Goal: Information Seeking & Learning: Check status

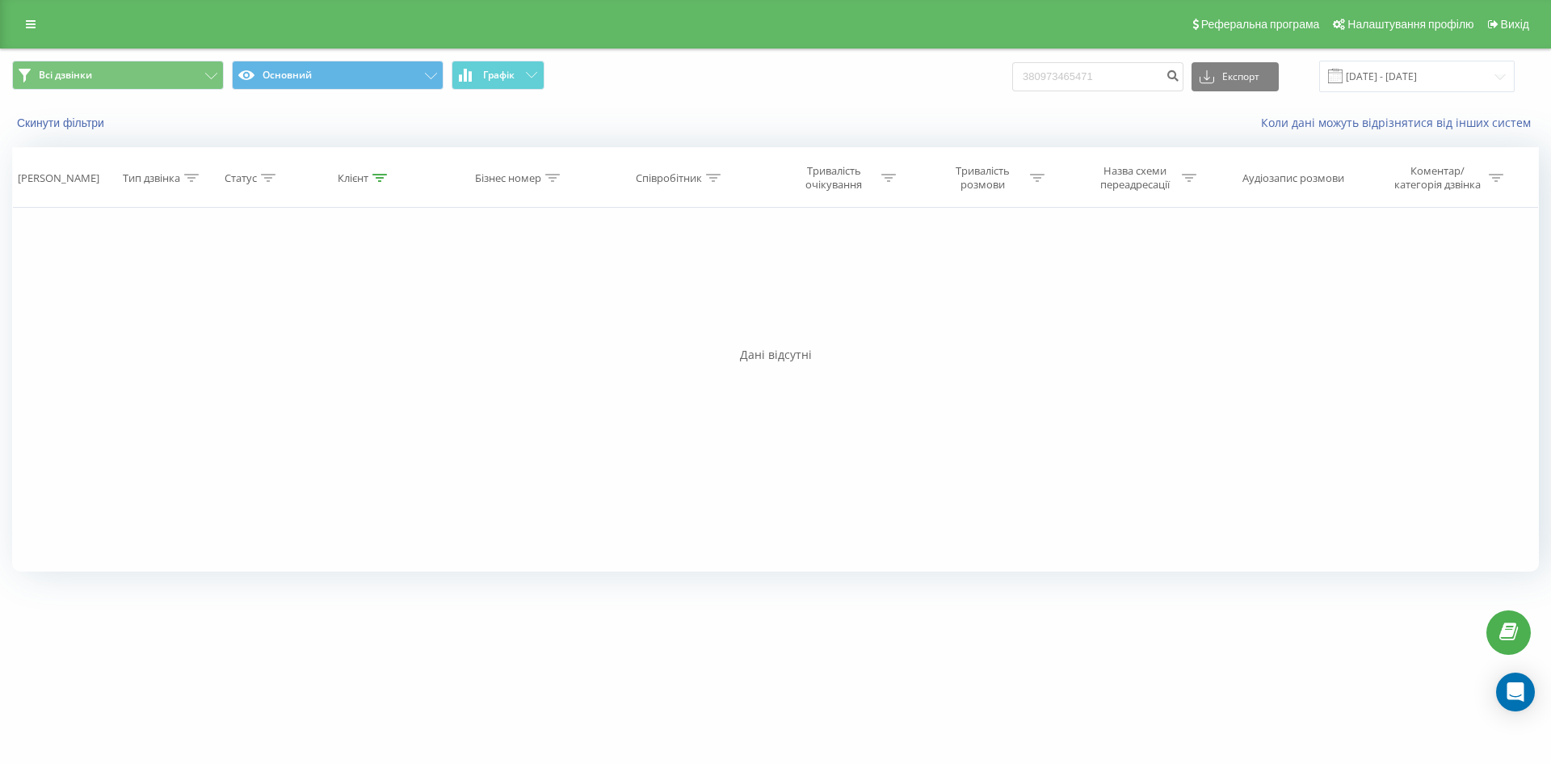
click at [1176, 385] on div "Фільтрувати за умовою Дорівнює Введіть значення Скасувати OK Фільтрувати за умо…" at bounding box center [775, 390] width 1527 height 364
drag, startPoint x: 1103, startPoint y: 78, endPoint x: 1015, endPoint y: 73, distance: 88.2
click at [1010, 74] on div "Всі дзвінки Основний Графік 380973465471 Експорт .csv .xls .xlsx 19.06.2025 - 1…" at bounding box center [775, 77] width 1527 height 32
drag, startPoint x: 1120, startPoint y: 74, endPoint x: 975, endPoint y: 74, distance: 144.6
click at [975, 74] on div "Всі дзвінки Основний Графік 380973465471 Експорт .csv .xls .xlsx 19.06.2025 - 1…" at bounding box center [775, 77] width 1527 height 32
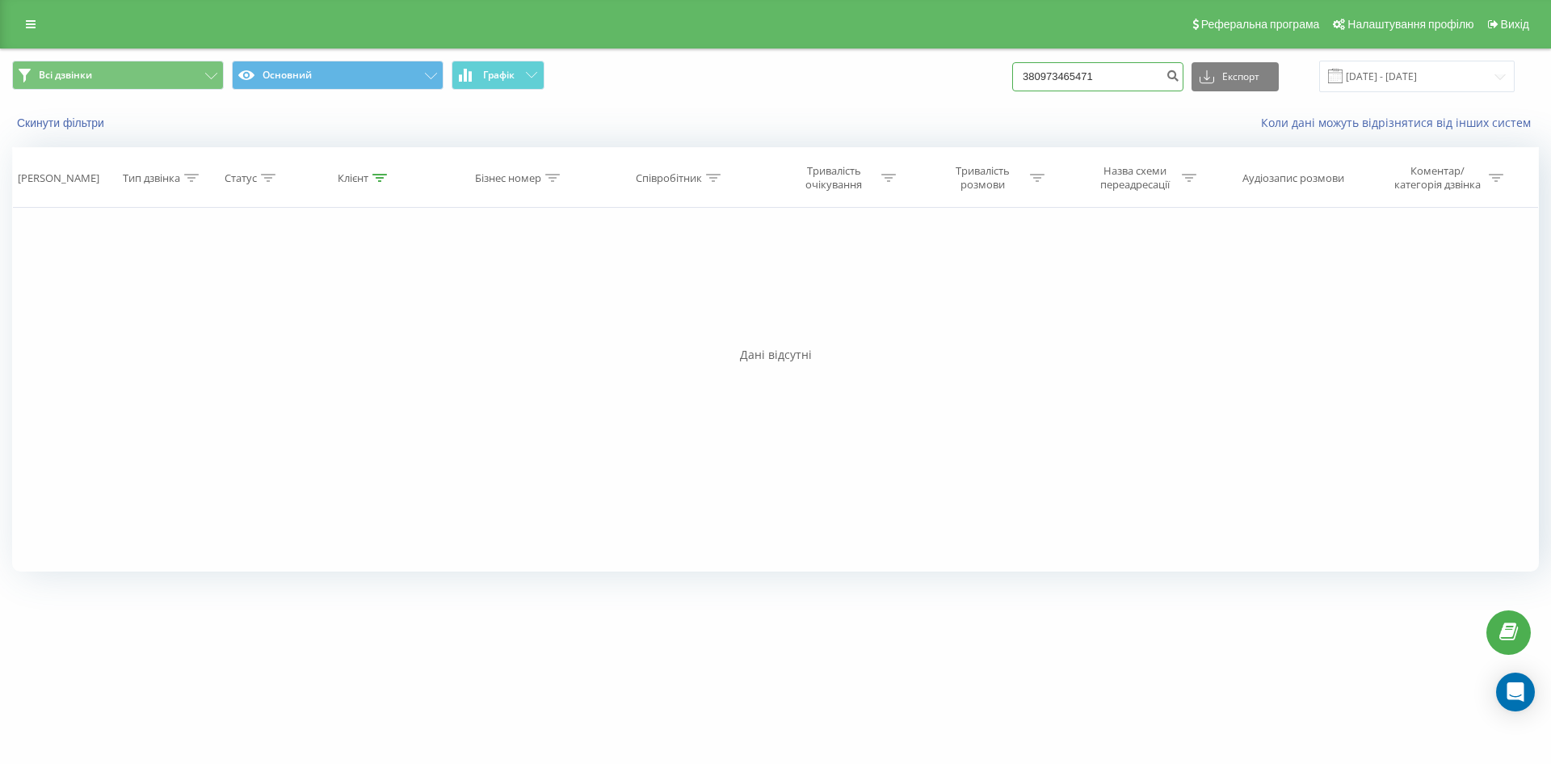
paste input "684751965"
type input "380684751965"
click at [1180, 73] on icon "submit" at bounding box center [1173, 74] width 14 height 10
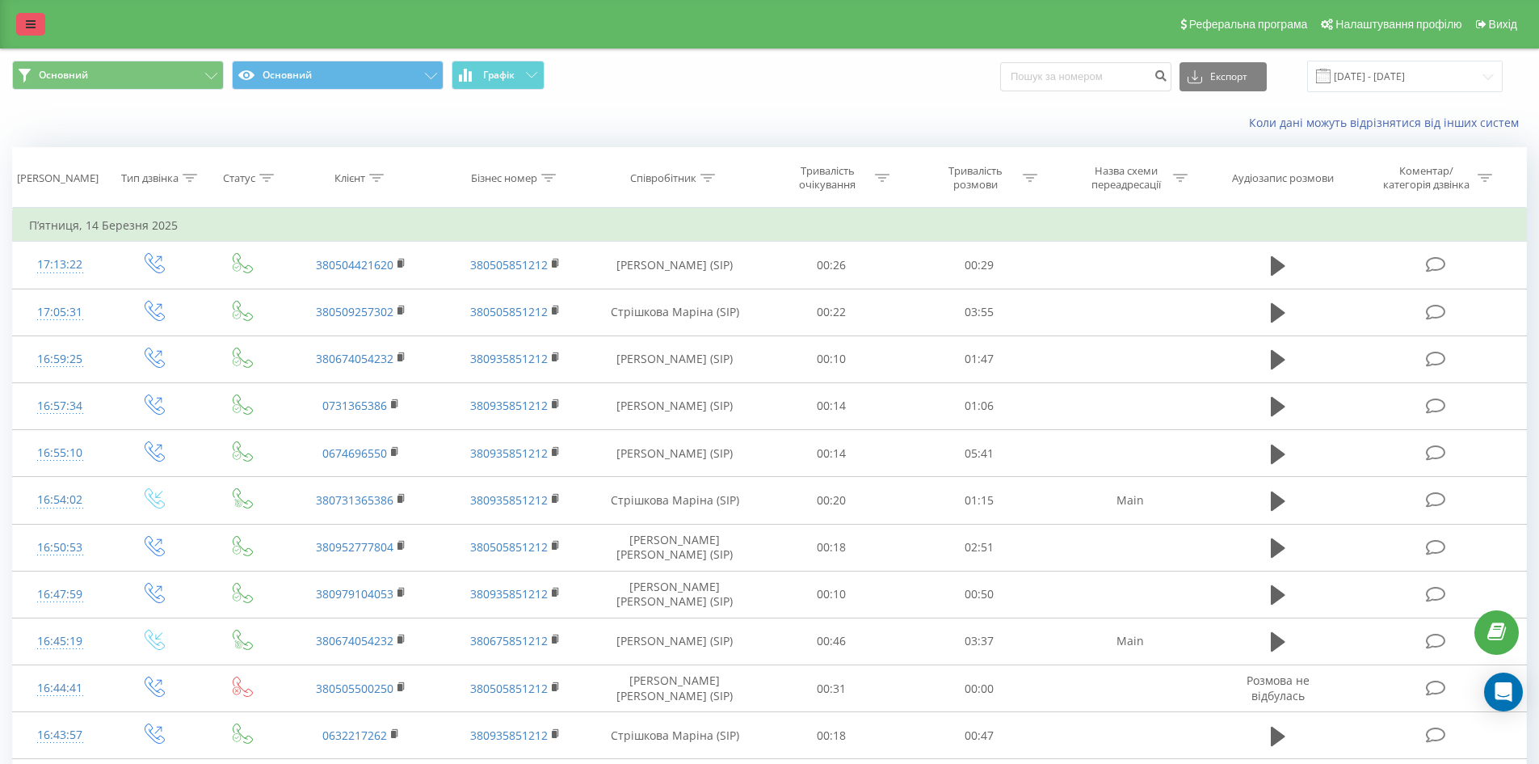
click at [23, 27] on link at bounding box center [30, 24] width 29 height 23
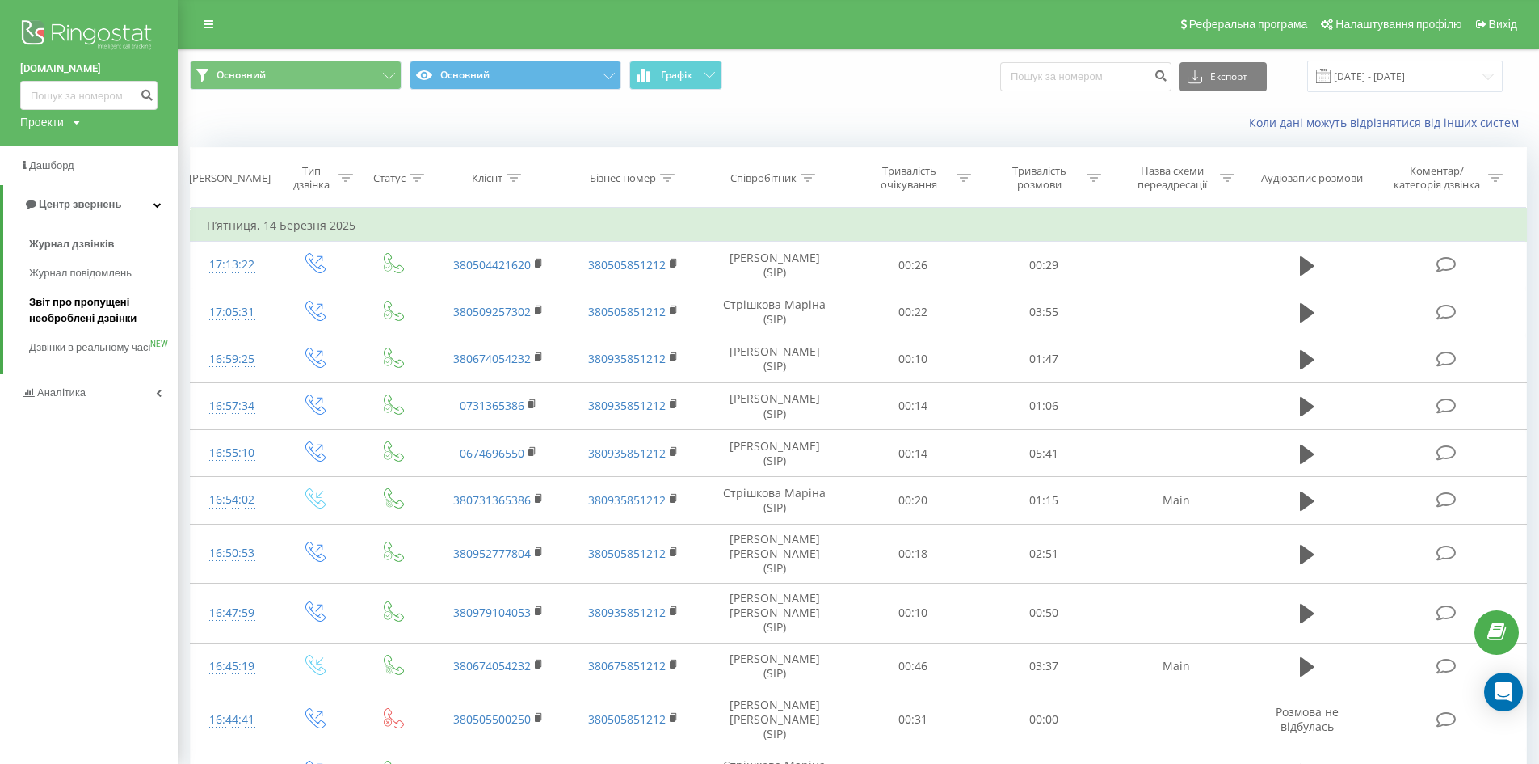
click at [82, 306] on span "Звіт про пропущені необроблені дзвінки" at bounding box center [99, 310] width 141 height 32
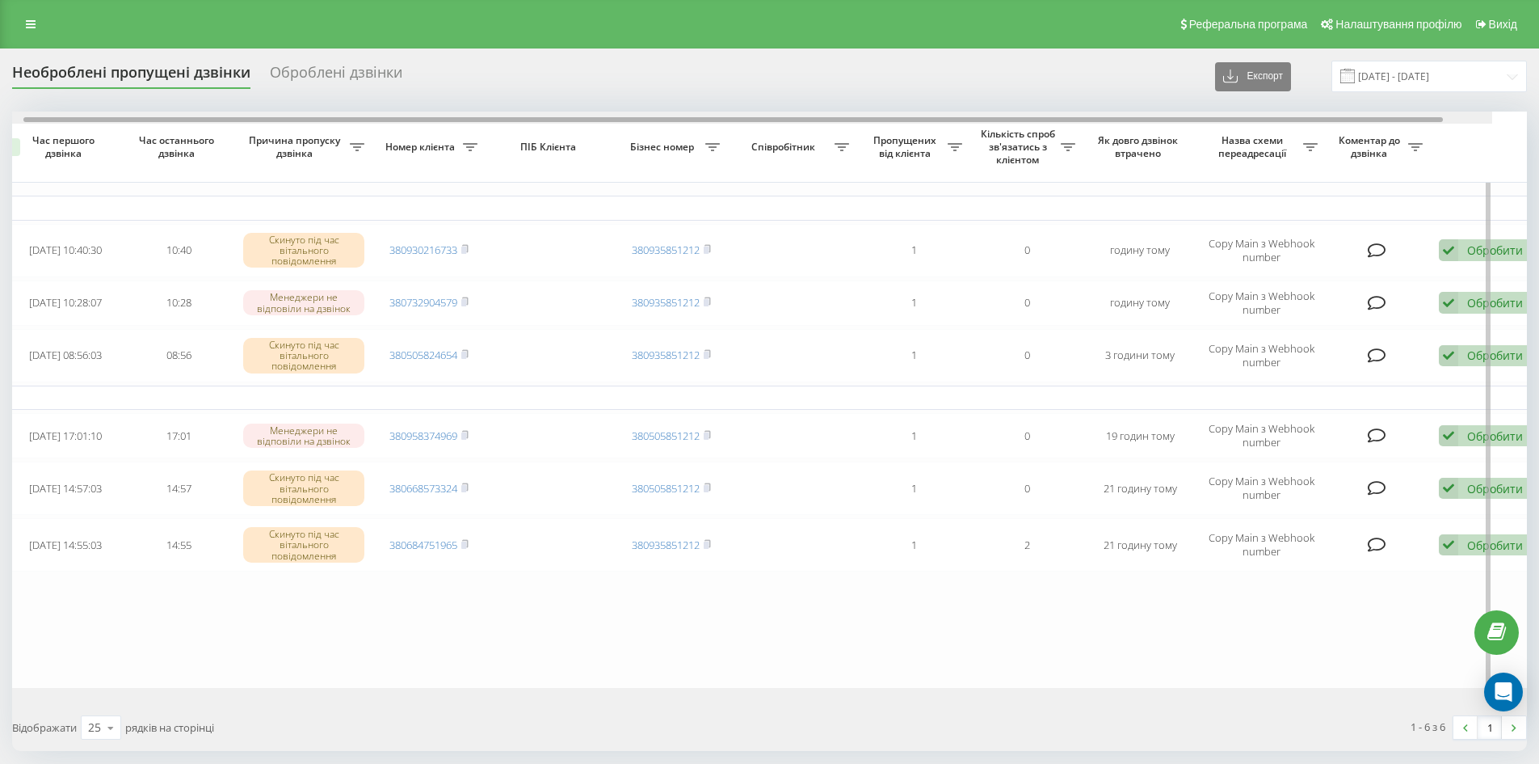
scroll to position [0, 101]
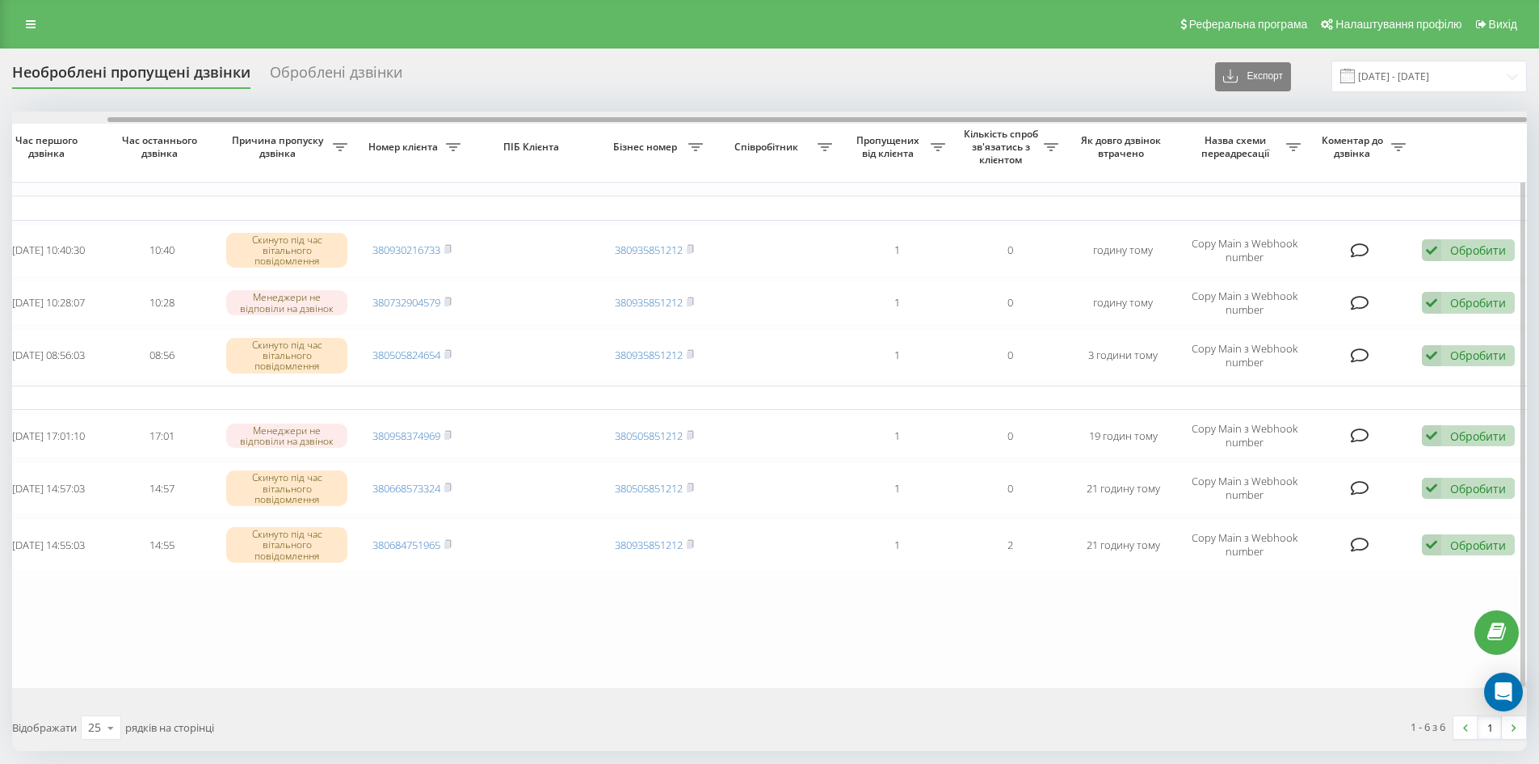
drag, startPoint x: 605, startPoint y: 121, endPoint x: 786, endPoint y: 131, distance: 181.3
click at [786, 131] on div "Обрати всі Час першого дзвінка Час останнього дзвінка Причина пропуску дзвінка …" at bounding box center [769, 400] width 1515 height 576
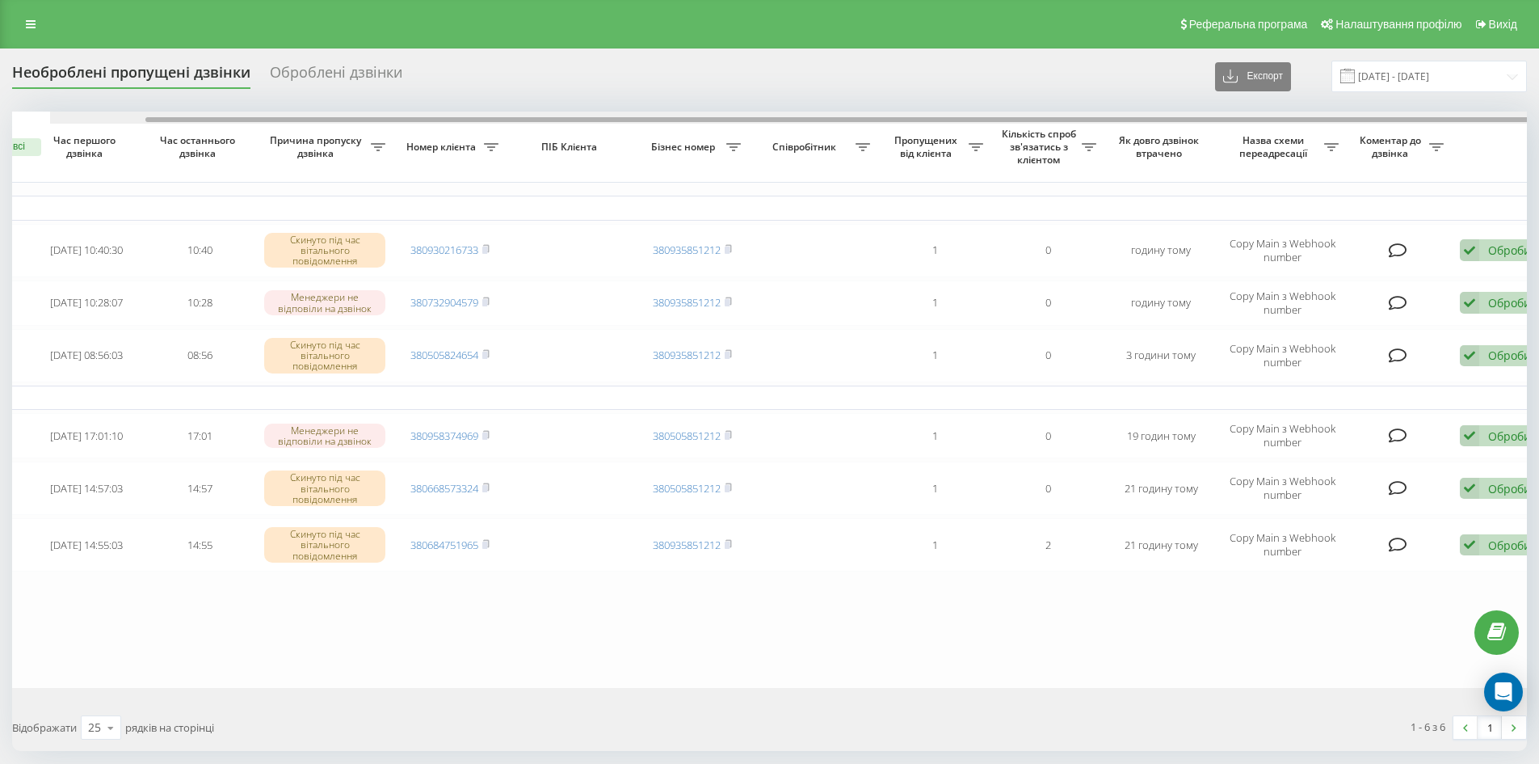
scroll to position [0, 0]
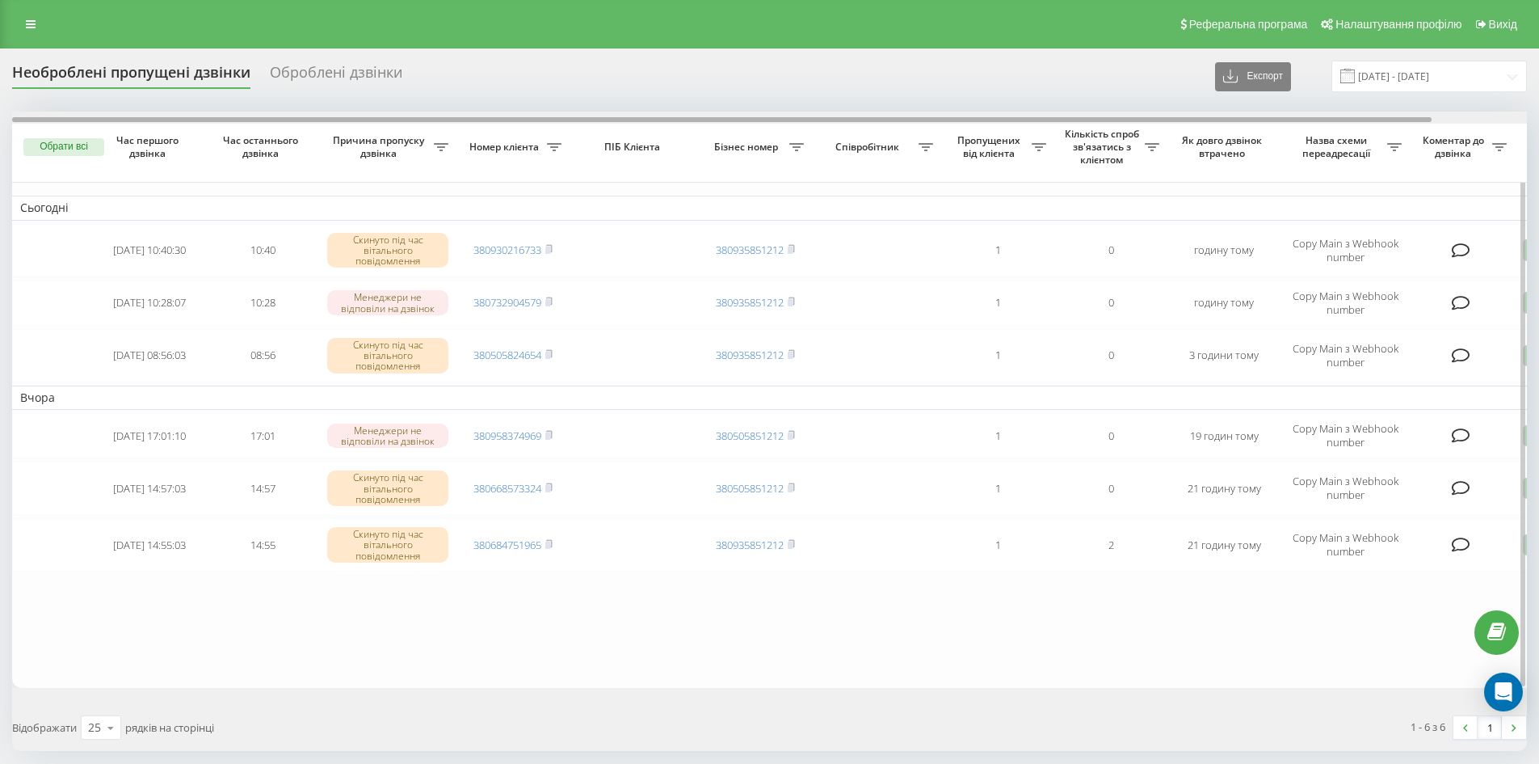
drag, startPoint x: 482, startPoint y: 120, endPoint x: 203, endPoint y: 120, distance: 278.8
click at [203, 120] on div at bounding box center [722, 119] width 1420 height 5
drag, startPoint x: 608, startPoint y: 118, endPoint x: 527, endPoint y: 130, distance: 81.7
click at [527, 130] on div "Обрати всі Час першого дзвінка Час останнього дзвінка Причина пропуску дзвінка …" at bounding box center [769, 400] width 1515 height 576
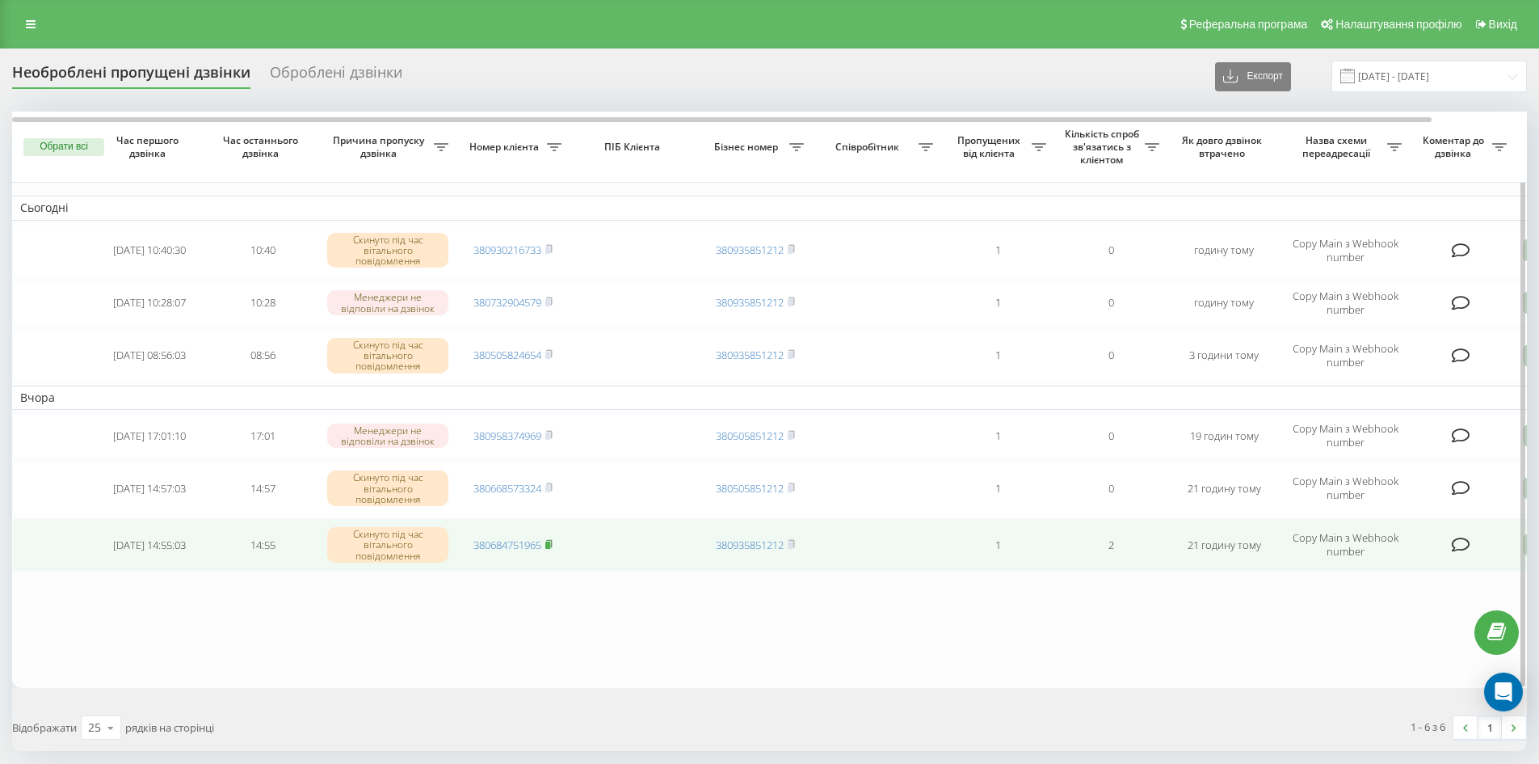
click at [549, 544] on rect at bounding box center [547, 544] width 5 height 7
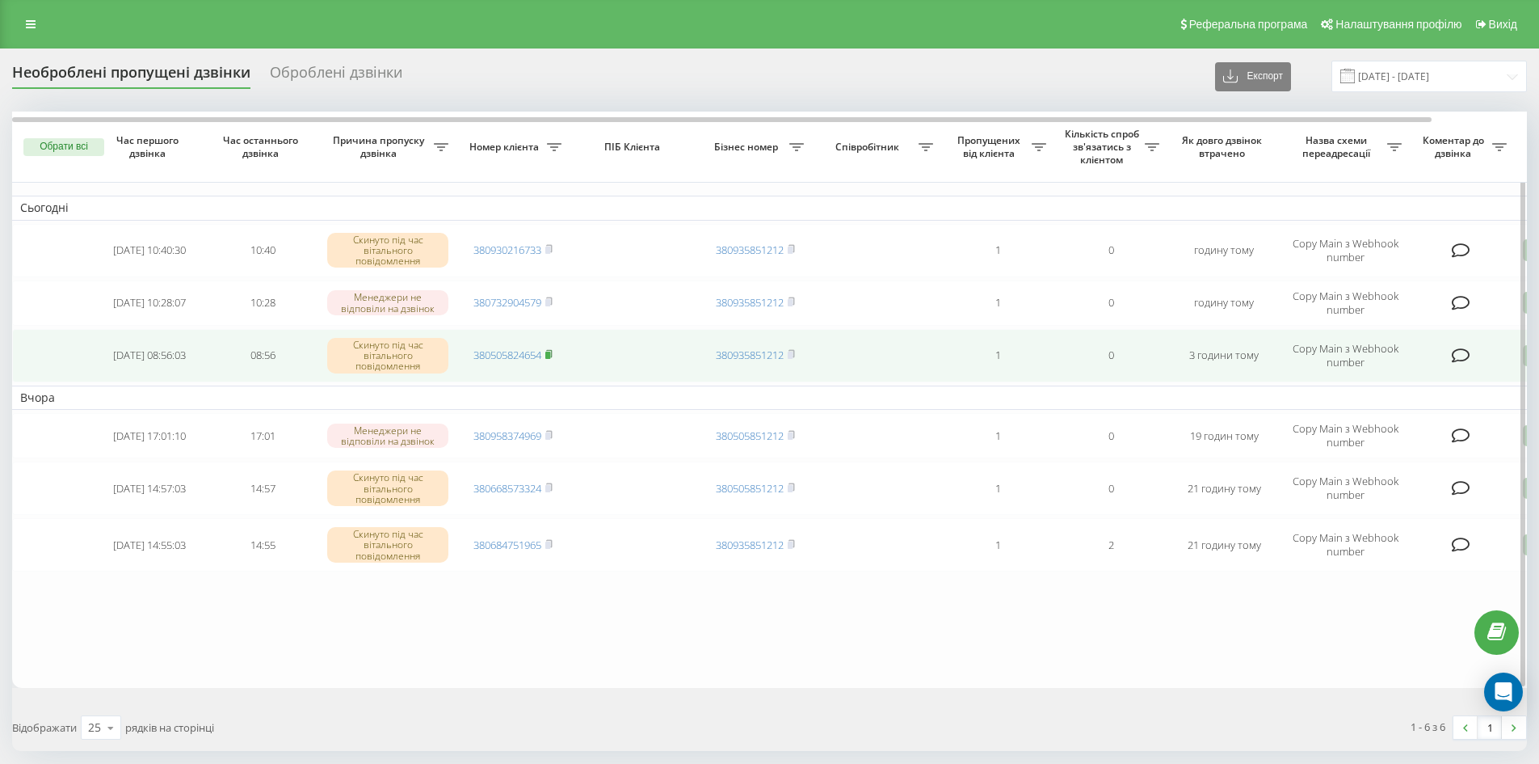
click at [550, 352] on rect at bounding box center [547, 355] width 5 height 7
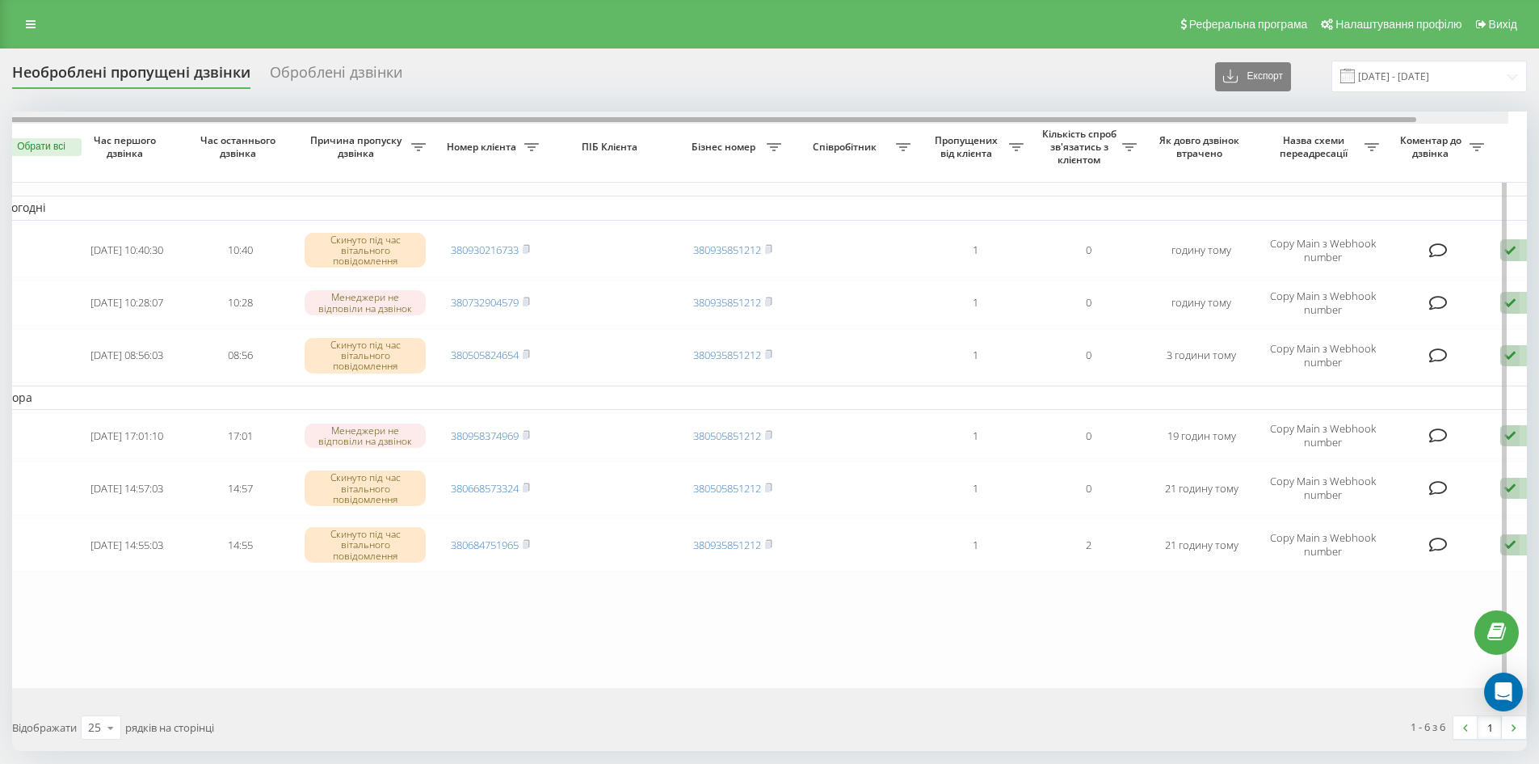
scroll to position [0, 101]
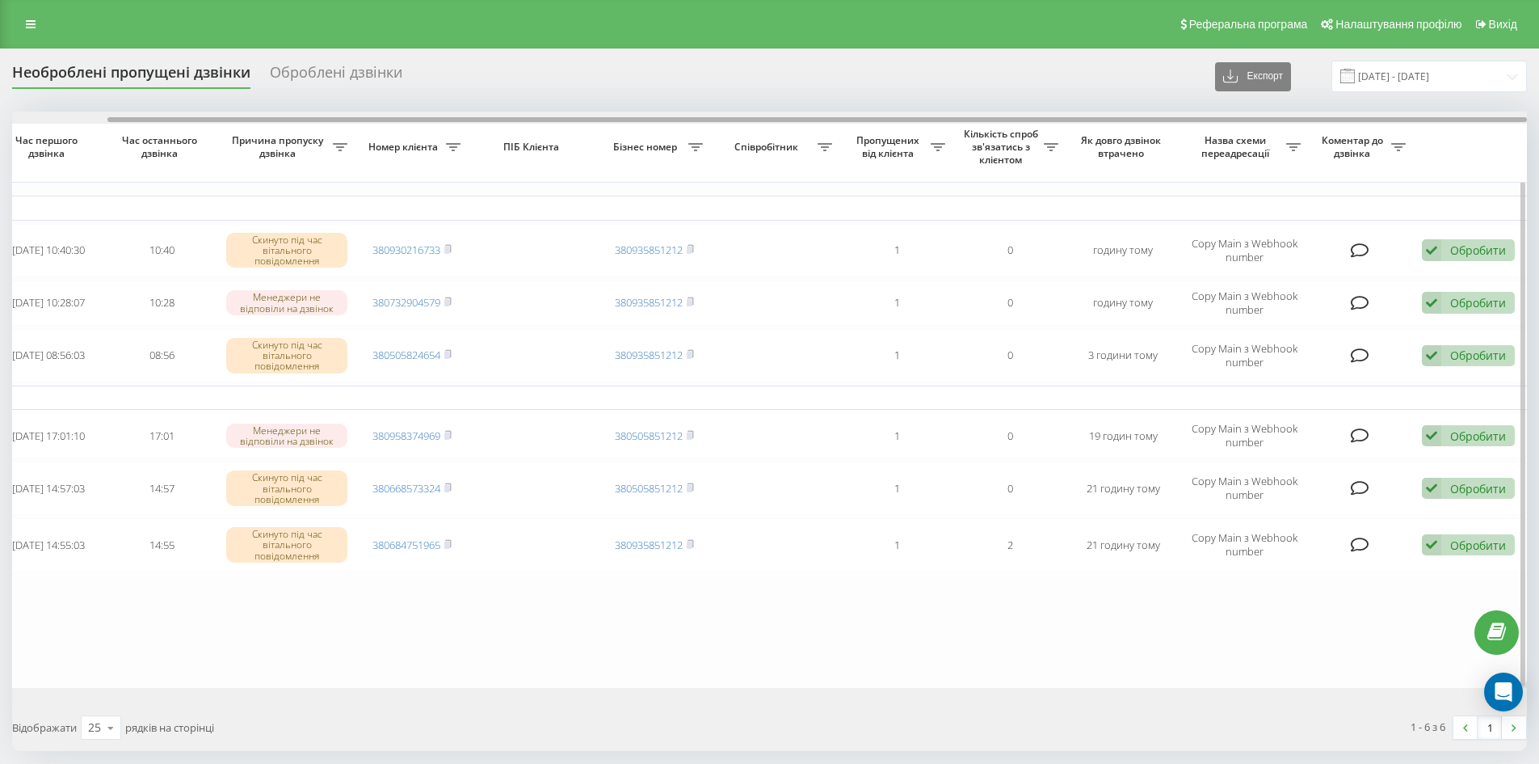
drag, startPoint x: 608, startPoint y: 118, endPoint x: 936, endPoint y: 120, distance: 327.3
click at [936, 120] on div at bounding box center [817, 119] width 1420 height 5
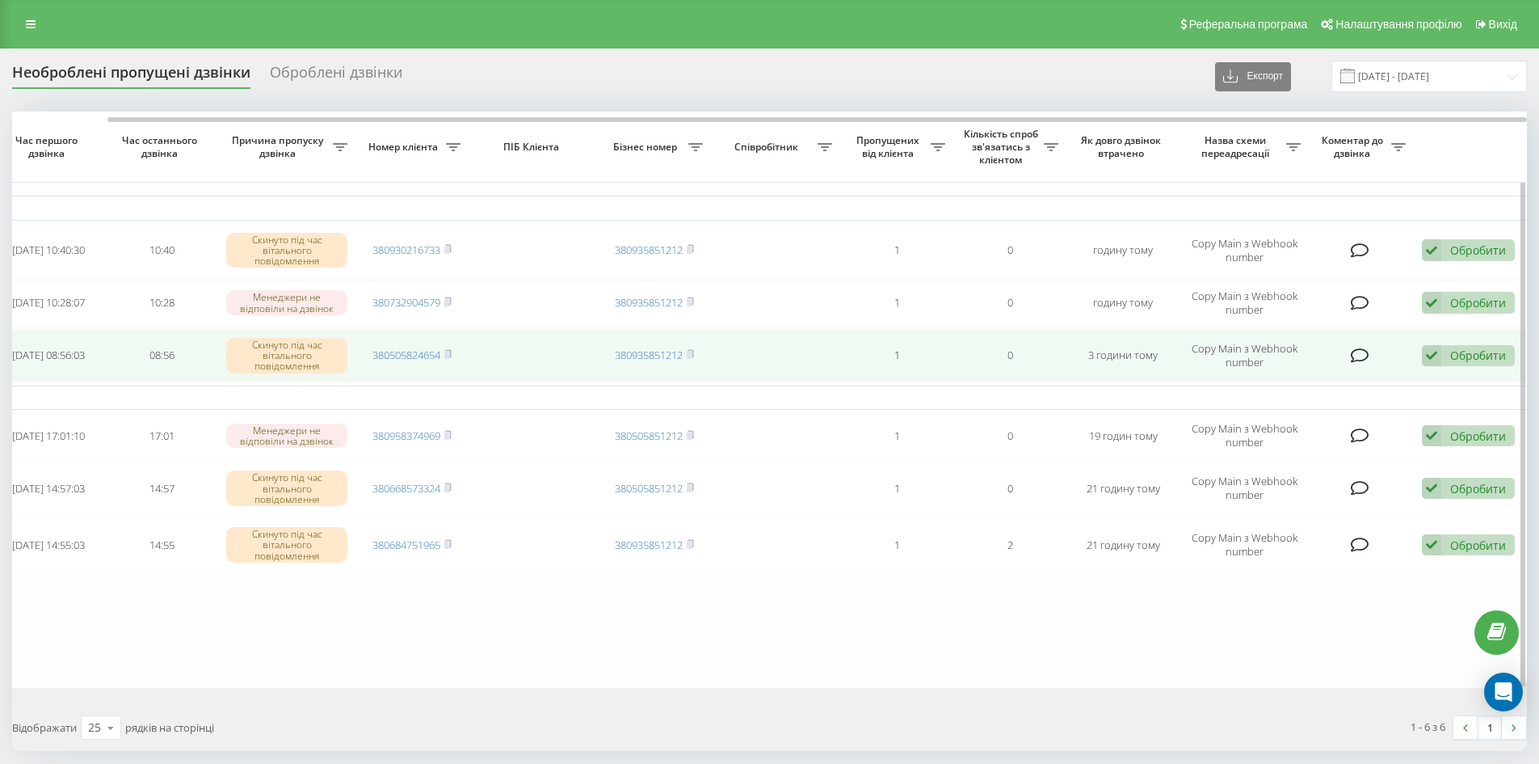
click at [1430, 355] on icon at bounding box center [1431, 356] width 19 height 22
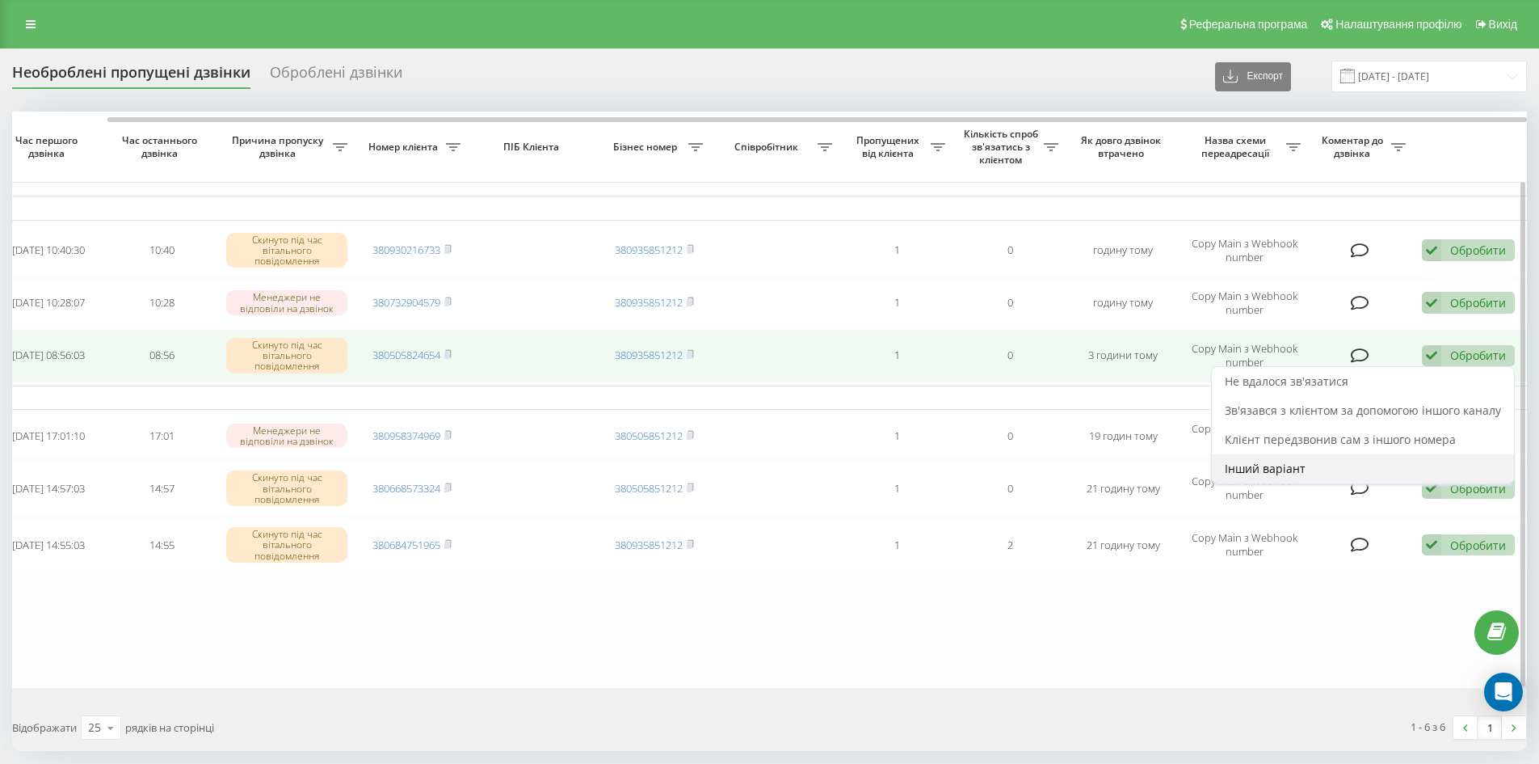
click at [1267, 470] on span "Інший варіант" at bounding box center [1265, 468] width 81 height 15
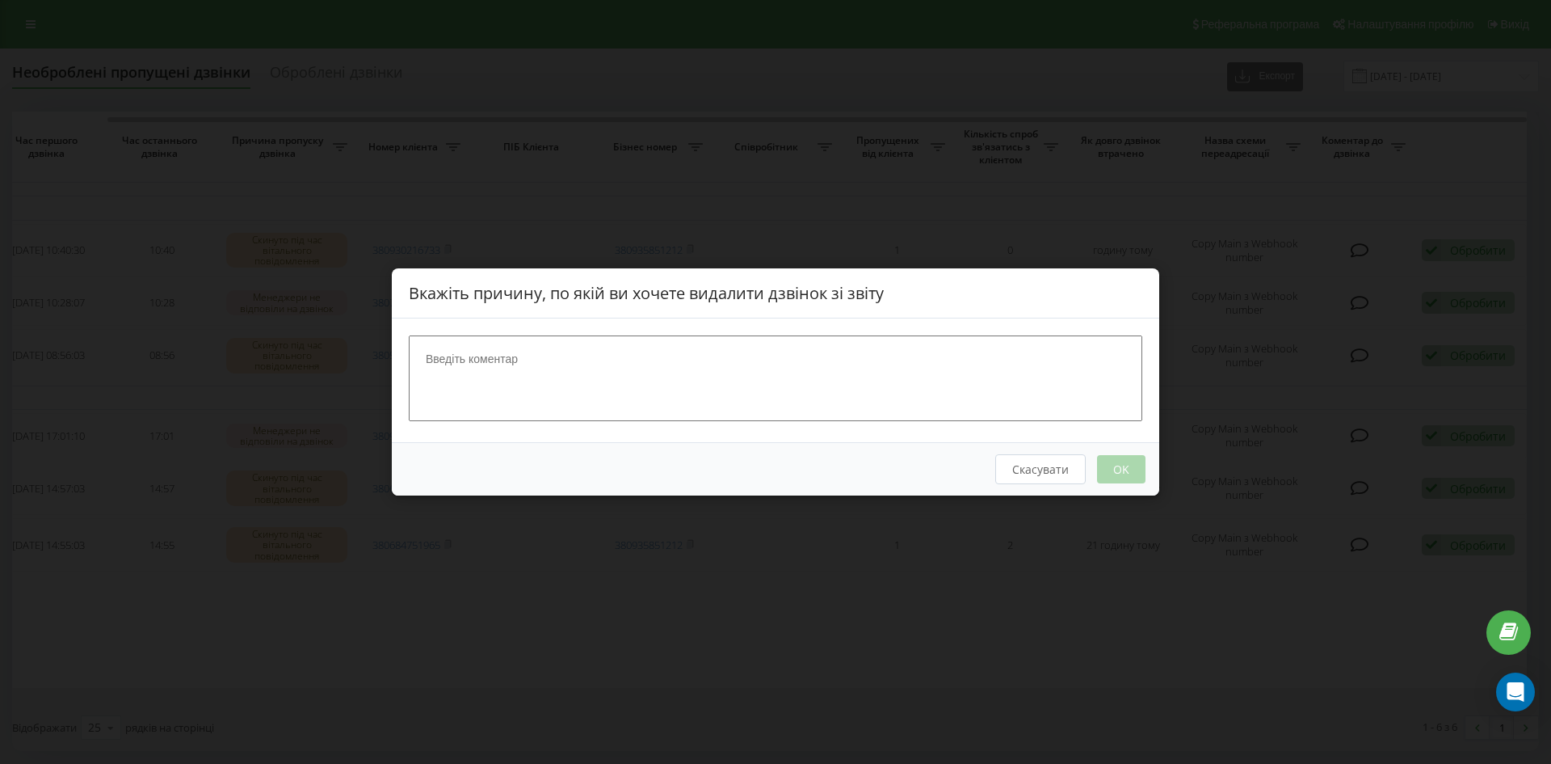
click at [524, 355] on textarea at bounding box center [776, 378] width 734 height 86
type textarea "вирішив проблему"
click at [1118, 470] on button "OK" at bounding box center [1121, 469] width 48 height 28
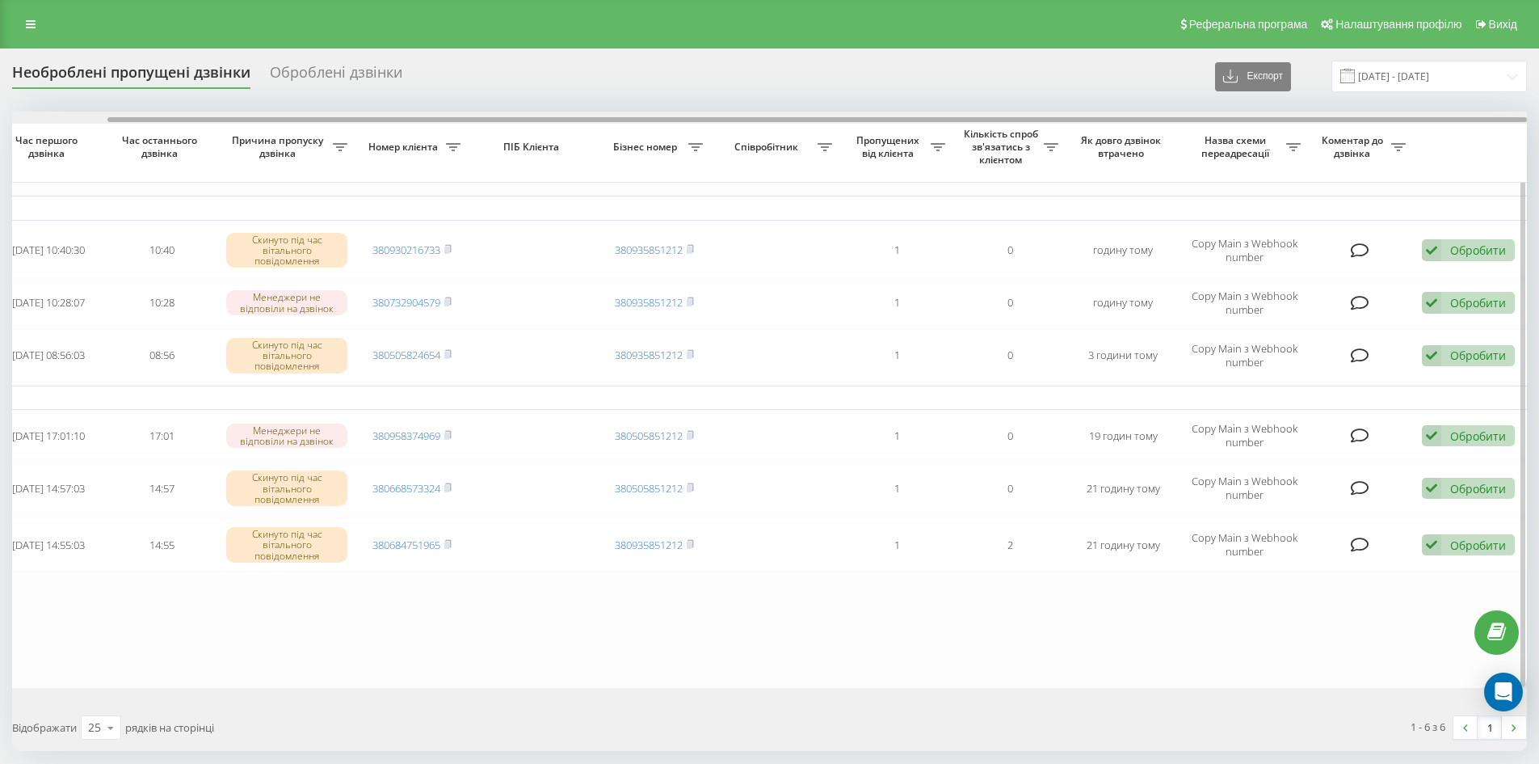
drag, startPoint x: 1257, startPoint y: 116, endPoint x: 1375, endPoint y: 119, distance: 118.0
click at [1375, 119] on div at bounding box center [769, 118] width 1515 height 12
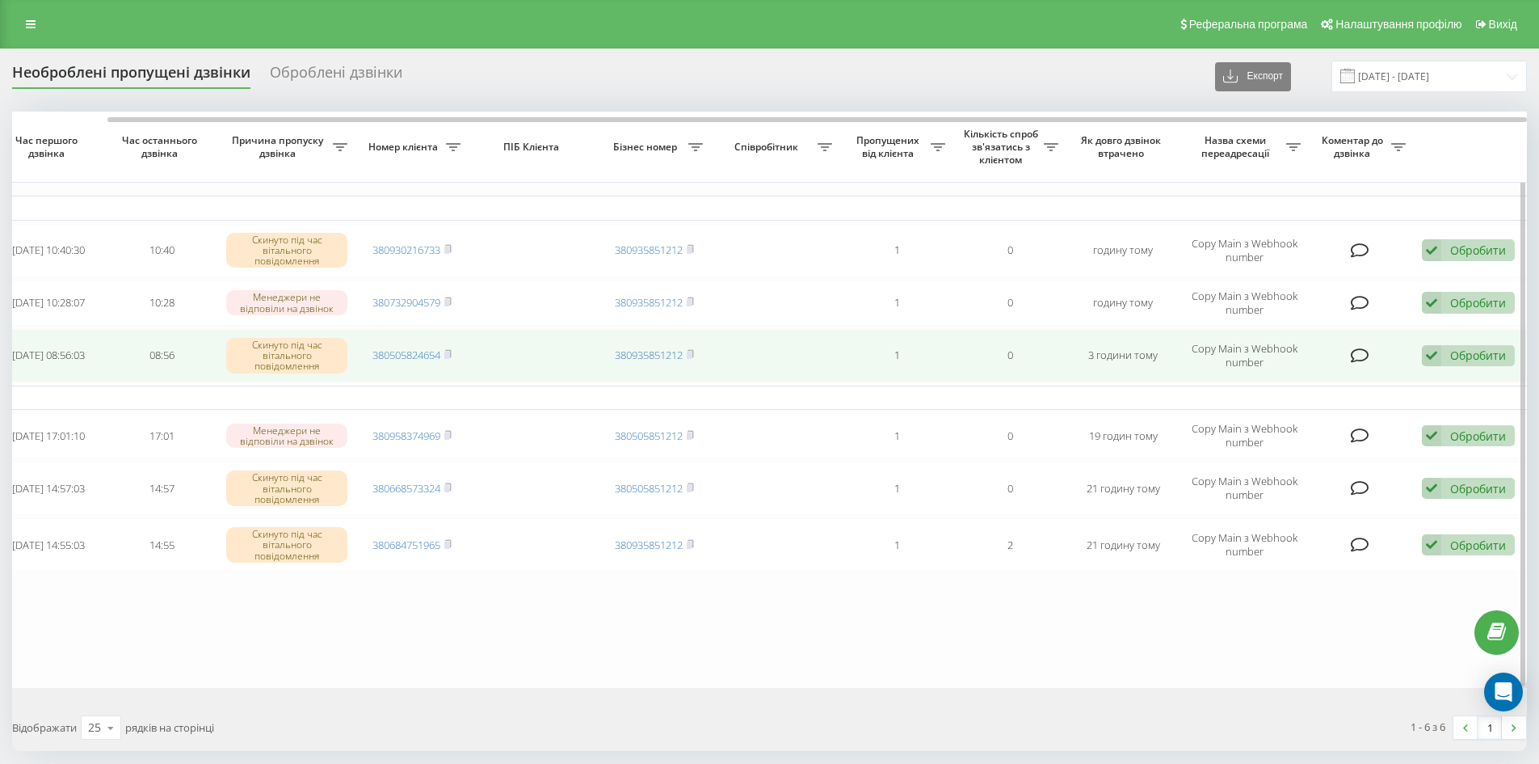
click at [1486, 354] on div "Обробити" at bounding box center [1478, 354] width 56 height 15
click at [1362, 348] on icon at bounding box center [1360, 355] width 19 height 16
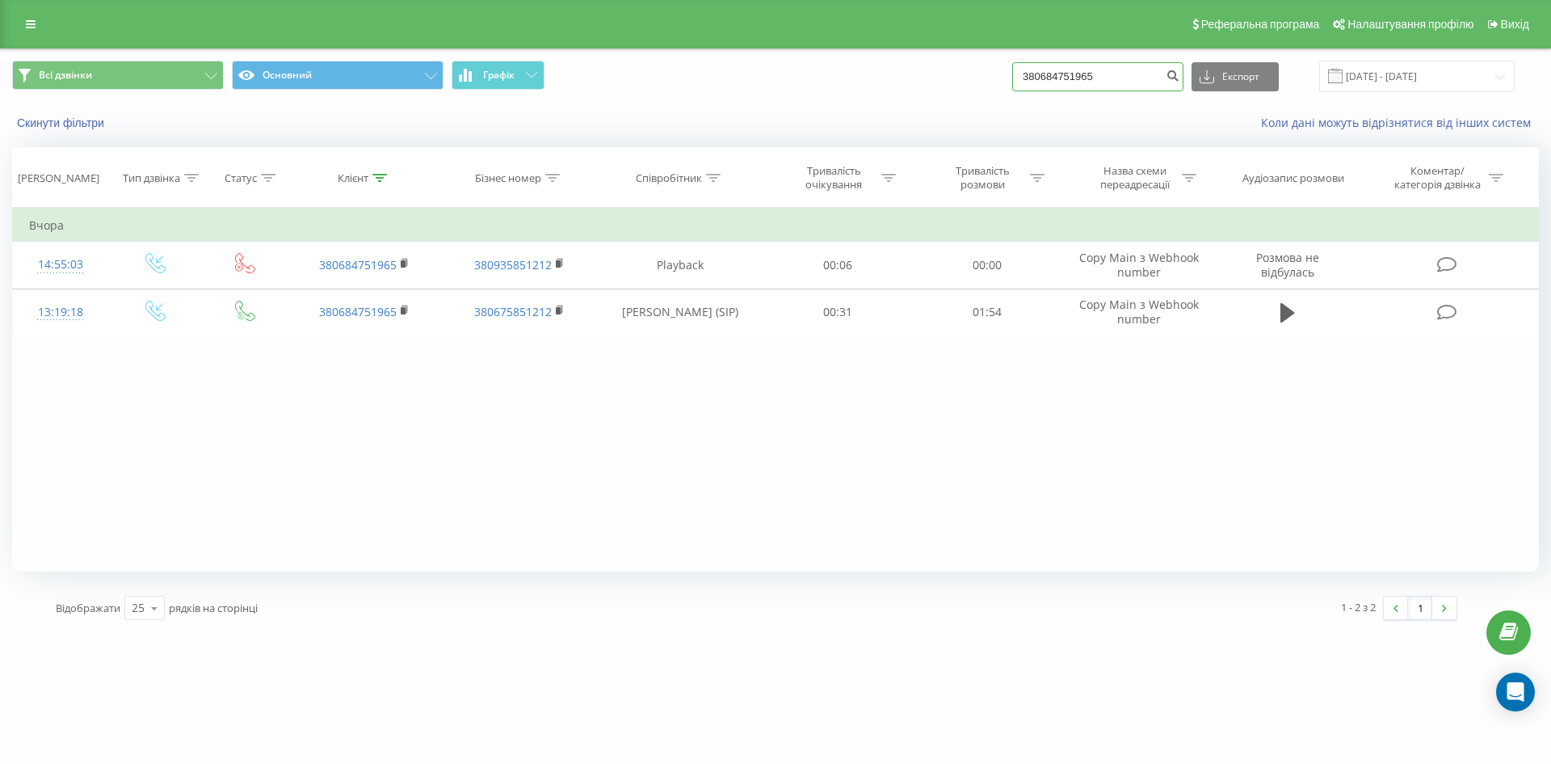
drag, startPoint x: 1118, startPoint y: 78, endPoint x: 965, endPoint y: 69, distance: 153.8
click at [965, 69] on div "Всі дзвінки Основний Графік 380684751965 Експорт .csv .xls .xlsx 19.06.2025 - 1…" at bounding box center [775, 77] width 1527 height 32
paste input "505824654"
type input "380505824654"
click at [1180, 73] on icon "submit" at bounding box center [1173, 74] width 14 height 10
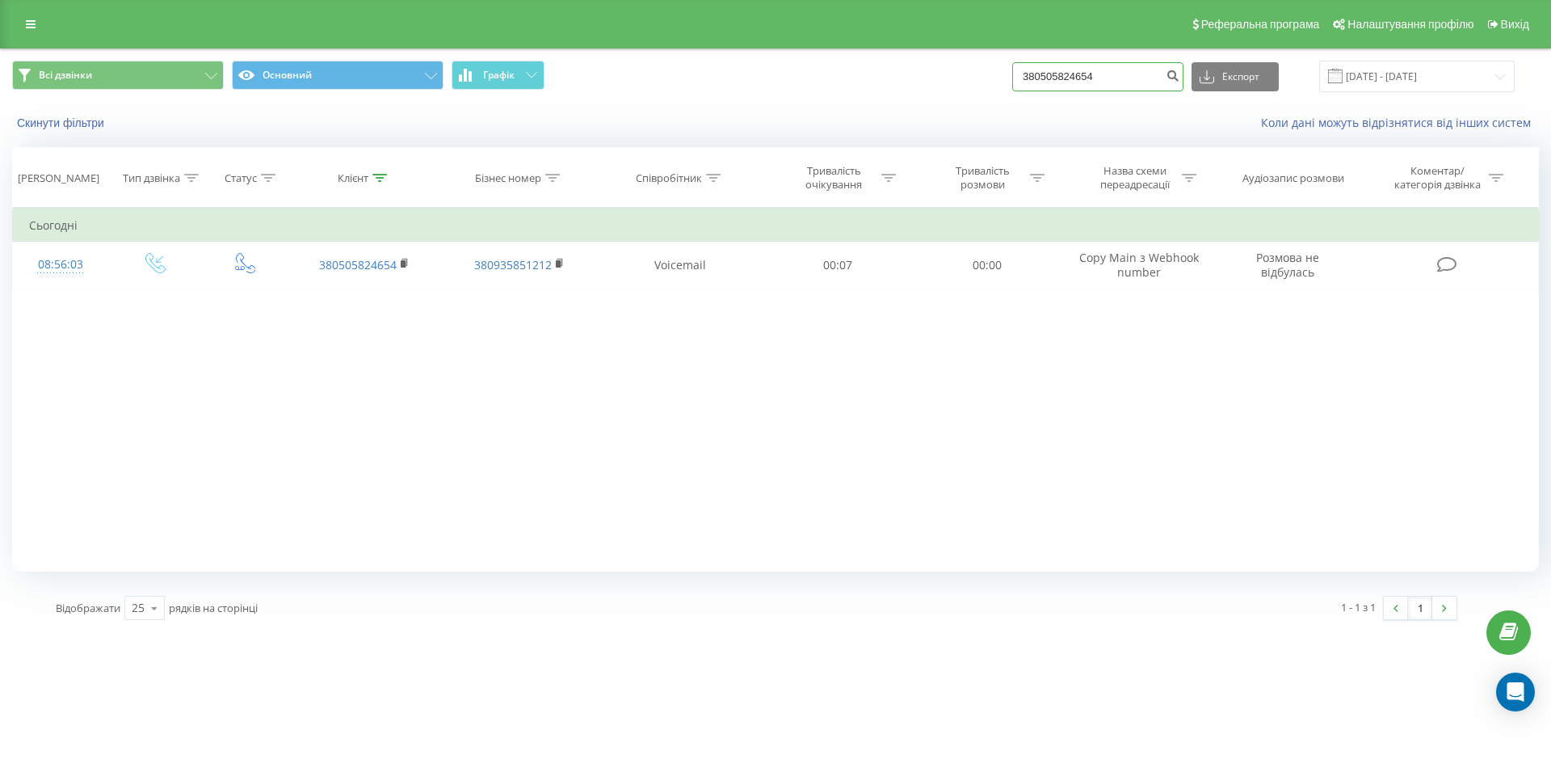
drag, startPoint x: 1129, startPoint y: 70, endPoint x: 953, endPoint y: 75, distance: 176.2
click at [953, 75] on div "Всі дзвінки Основний Графік 380505824654 Експорт .csv .xls .xlsx 19.06.2025 - 1…" at bounding box center [775, 77] width 1527 height 32
paste input "732904579"
type input "380732904579"
click at [1180, 75] on icon "submit" at bounding box center [1173, 74] width 14 height 10
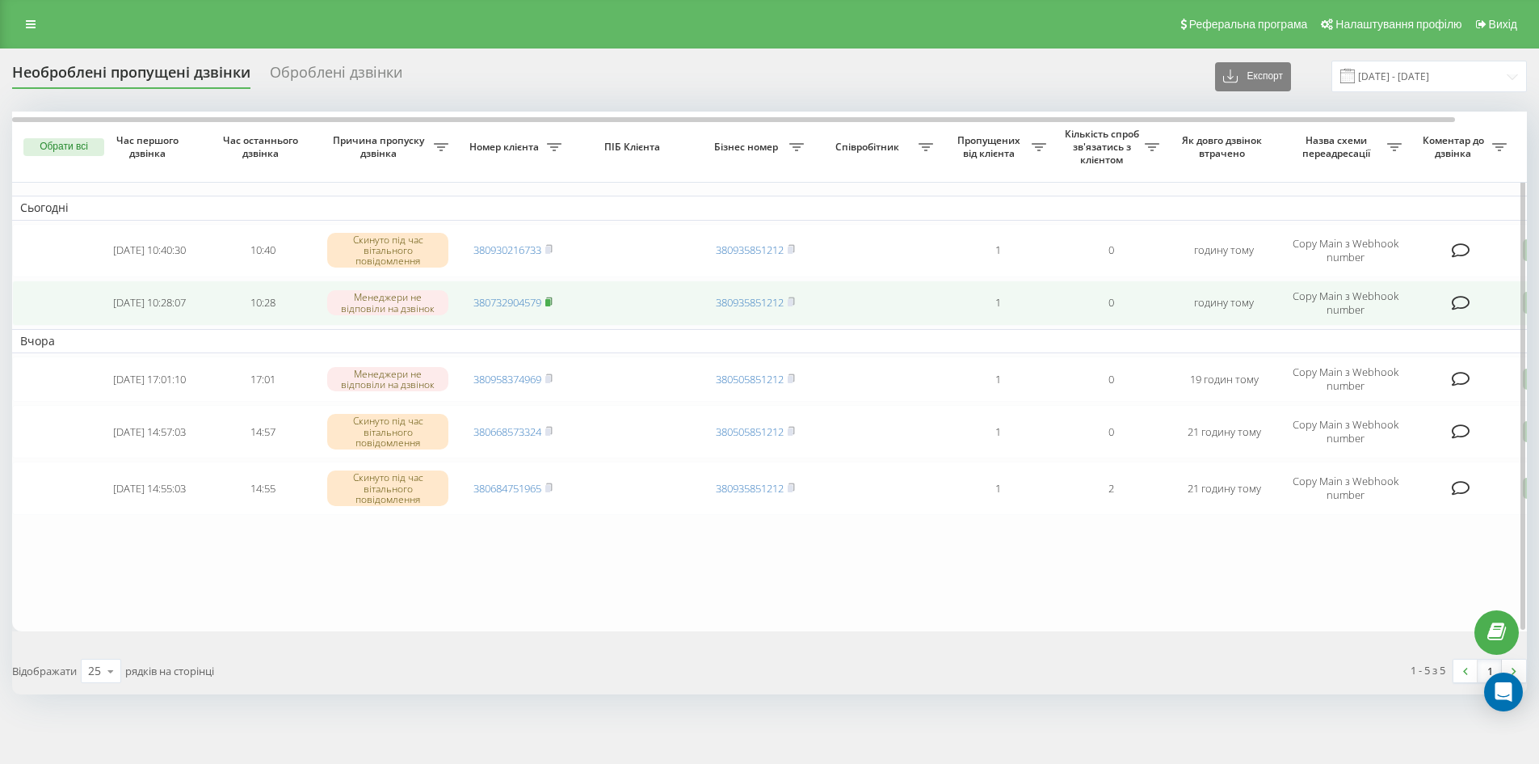
click at [550, 302] on rect at bounding box center [547, 302] width 5 height 7
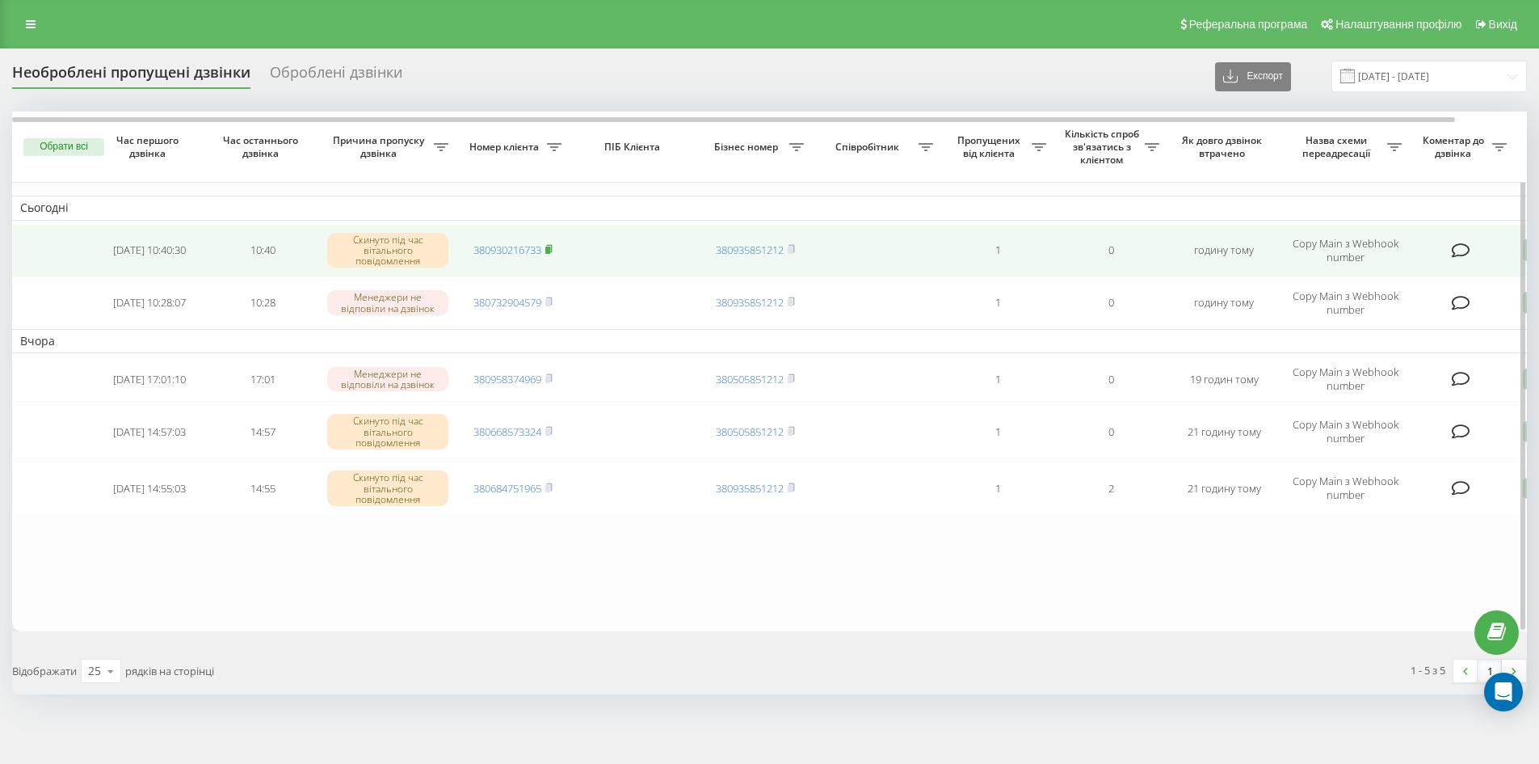
click at [553, 248] on icon at bounding box center [548, 249] width 7 height 10
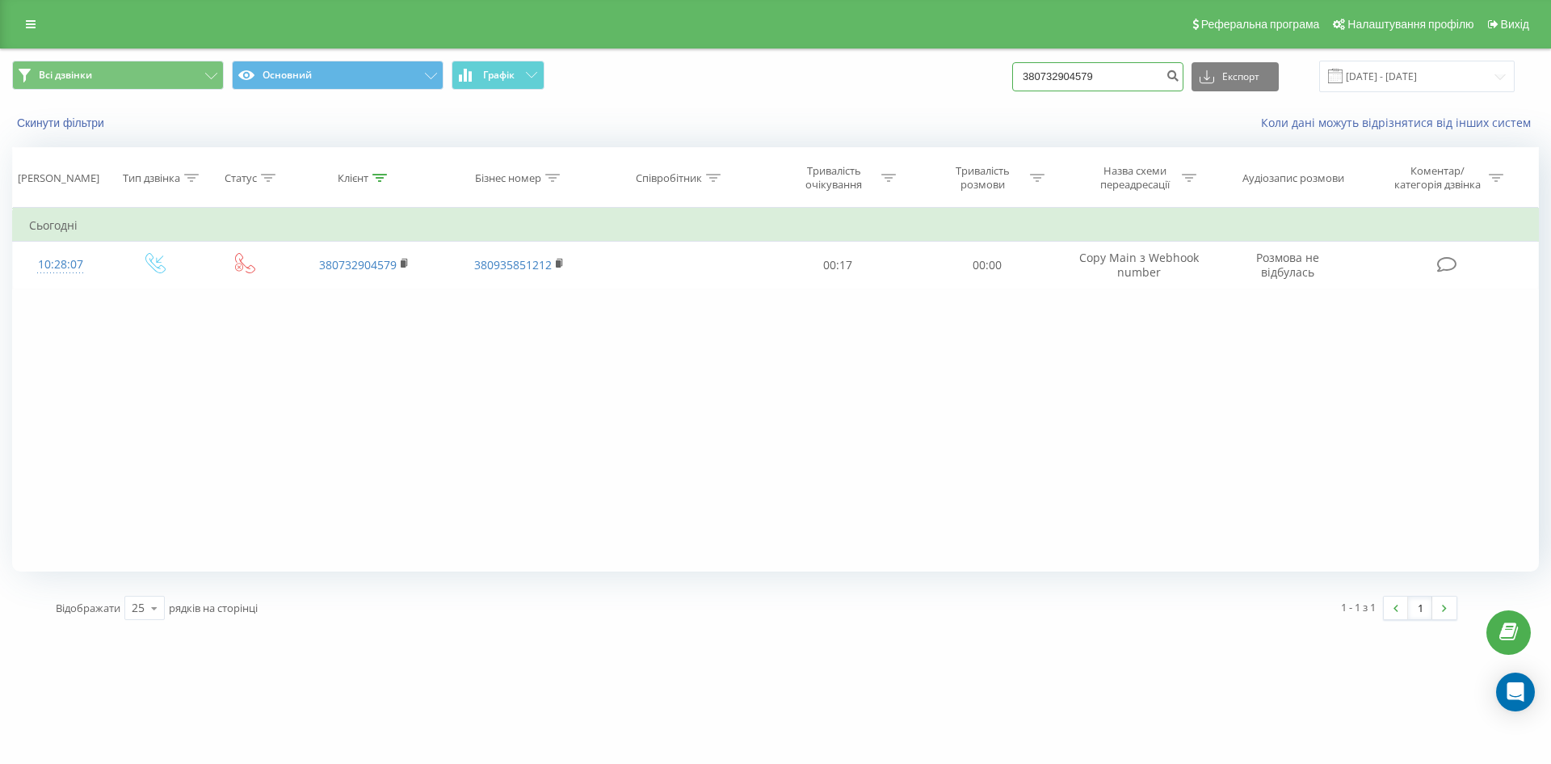
drag, startPoint x: 1121, startPoint y: 73, endPoint x: 972, endPoint y: 71, distance: 148.7
click at [972, 71] on div "Всі дзвінки Основний Графік 380732904579 Експорт .csv .xls .xlsx [DATE] - [DATE]" at bounding box center [775, 77] width 1527 height 32
paste input "930216733"
type input "380930216733"
